Goal: Task Accomplishment & Management: Manage account settings

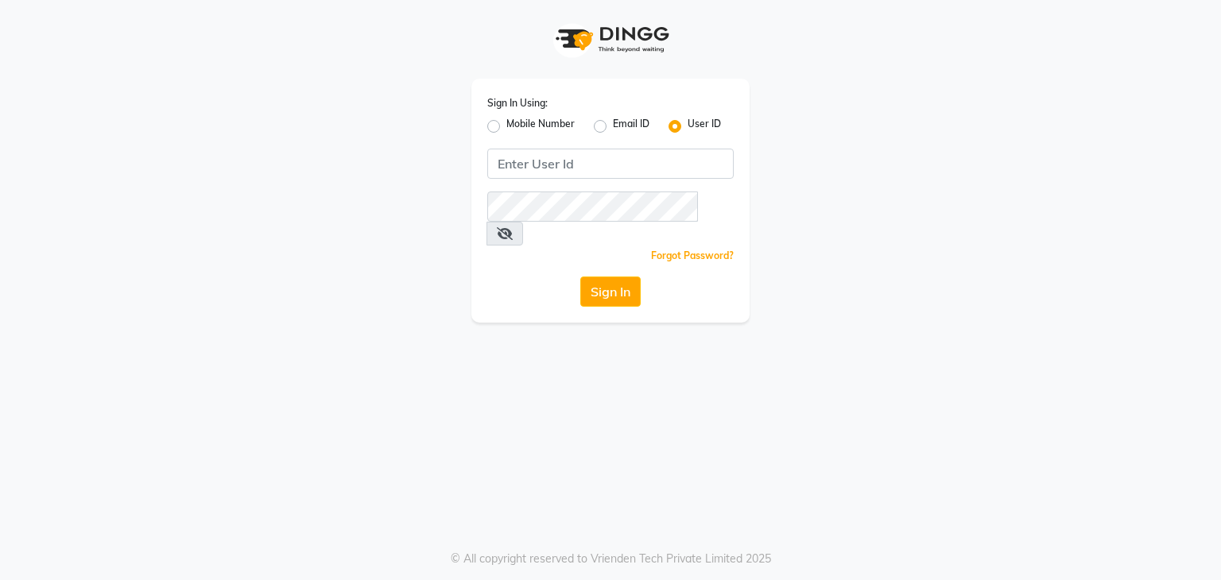
click at [500, 126] on div "Mobile Number" at bounding box center [530, 126] width 87 height 19
click at [506, 126] on label "Mobile Number" at bounding box center [540, 126] width 68 height 19
click at [506, 126] on input "Mobile Number" at bounding box center [511, 122] width 10 height 10
radio input "true"
radio input "false"
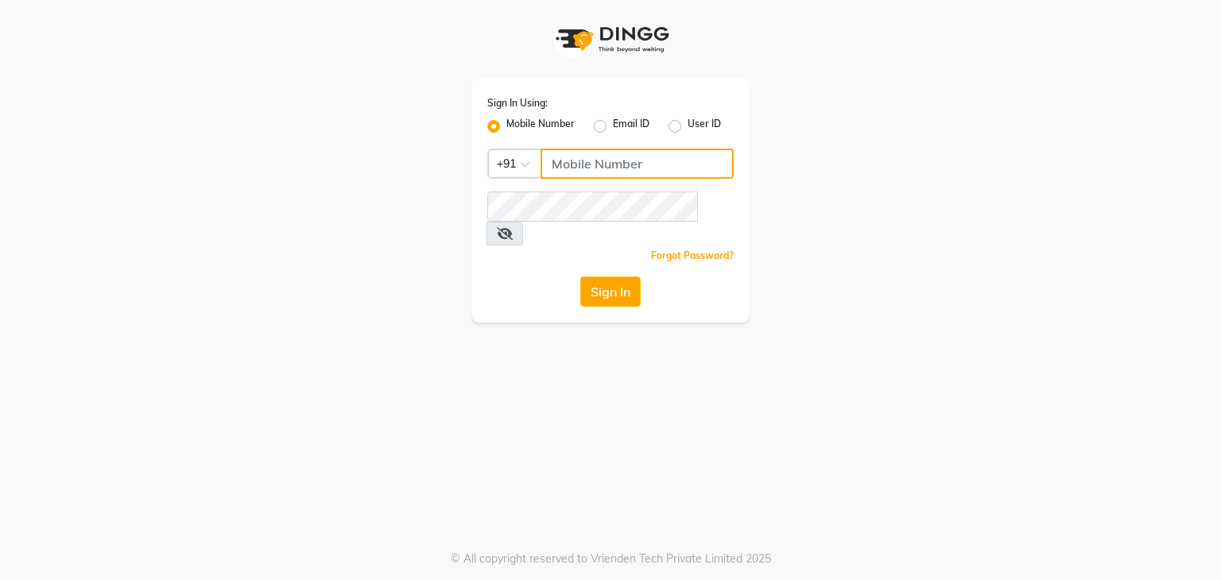
click at [584, 173] on input "Username" at bounding box center [637, 164] width 193 height 30
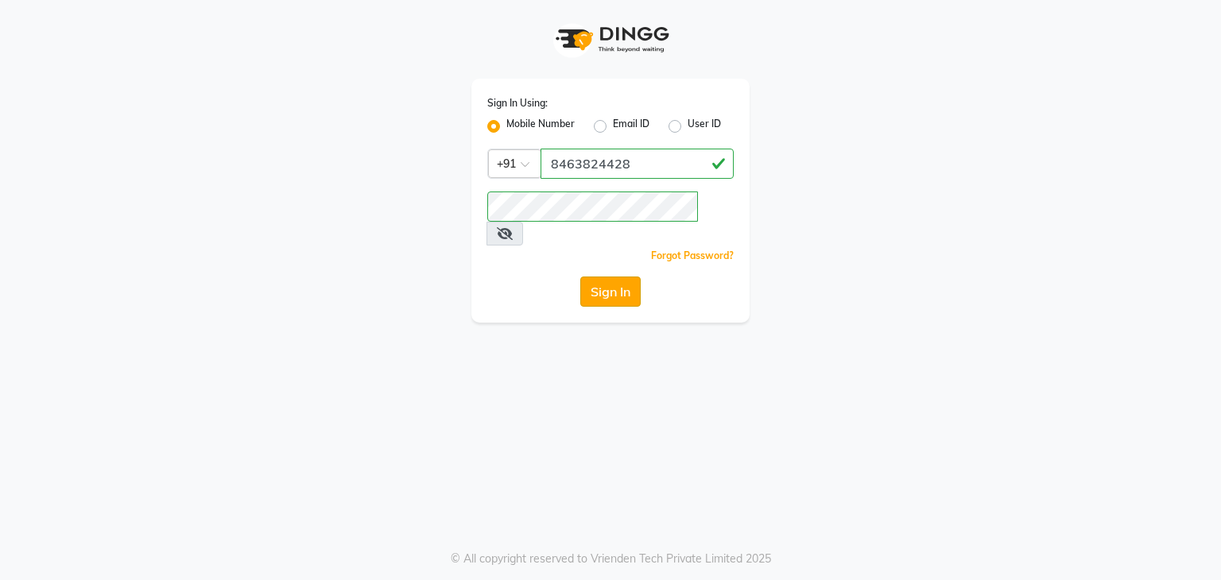
click at [611, 277] on button "Sign In" at bounding box center [610, 292] width 60 height 30
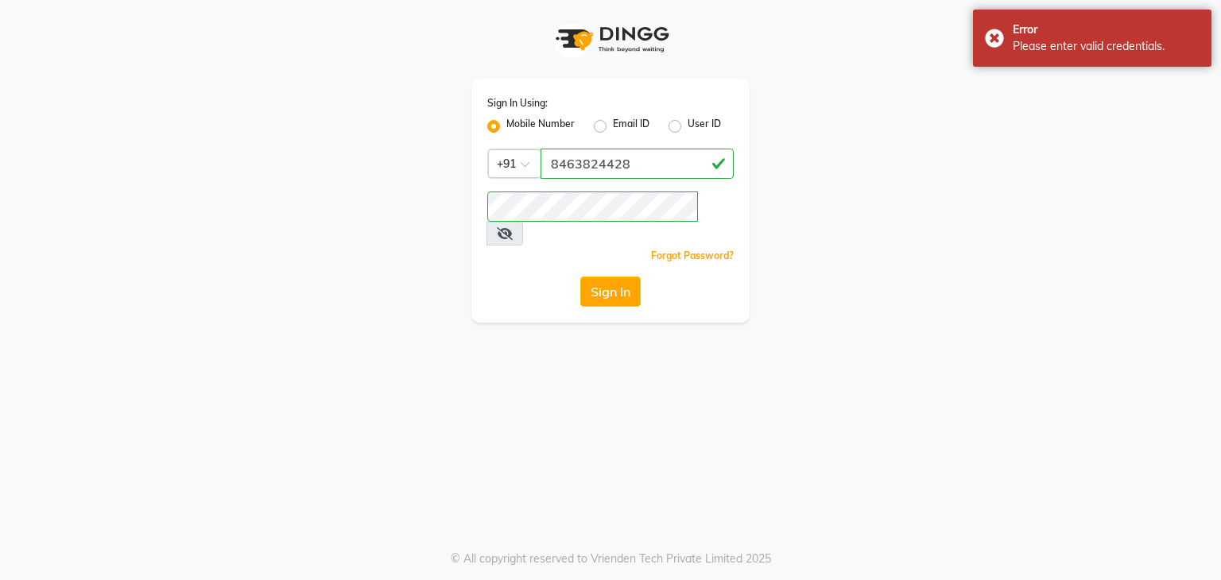
click at [523, 222] on span at bounding box center [505, 234] width 37 height 24
click at [513, 227] on icon at bounding box center [505, 233] width 16 height 13
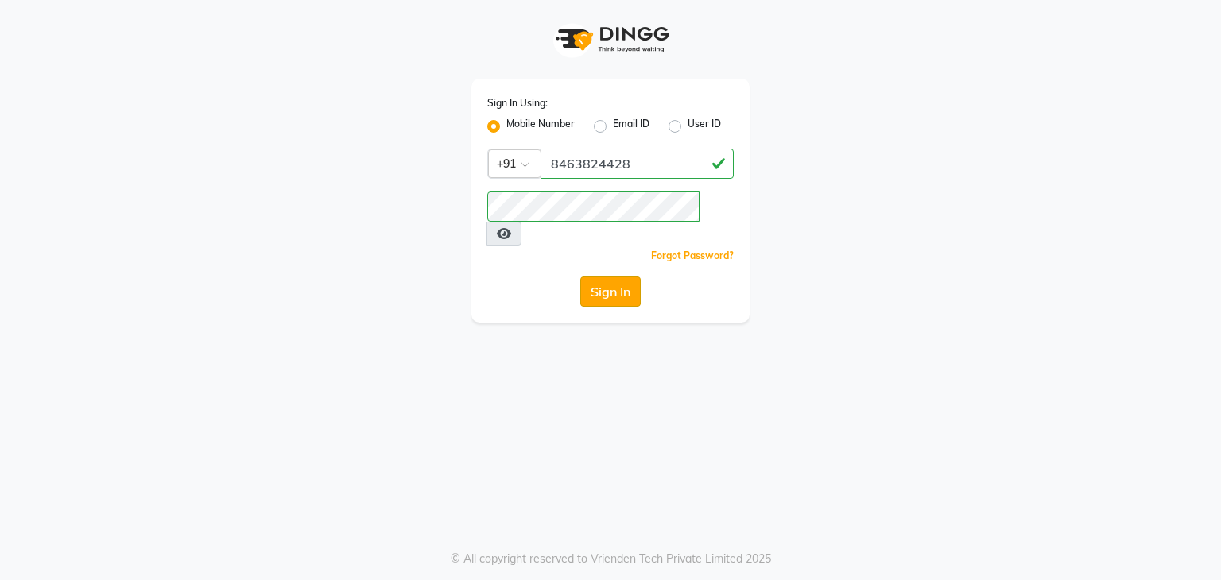
click at [605, 277] on button "Sign In" at bounding box center [610, 292] width 60 height 30
click at [593, 277] on button "Sign In" at bounding box center [610, 292] width 60 height 30
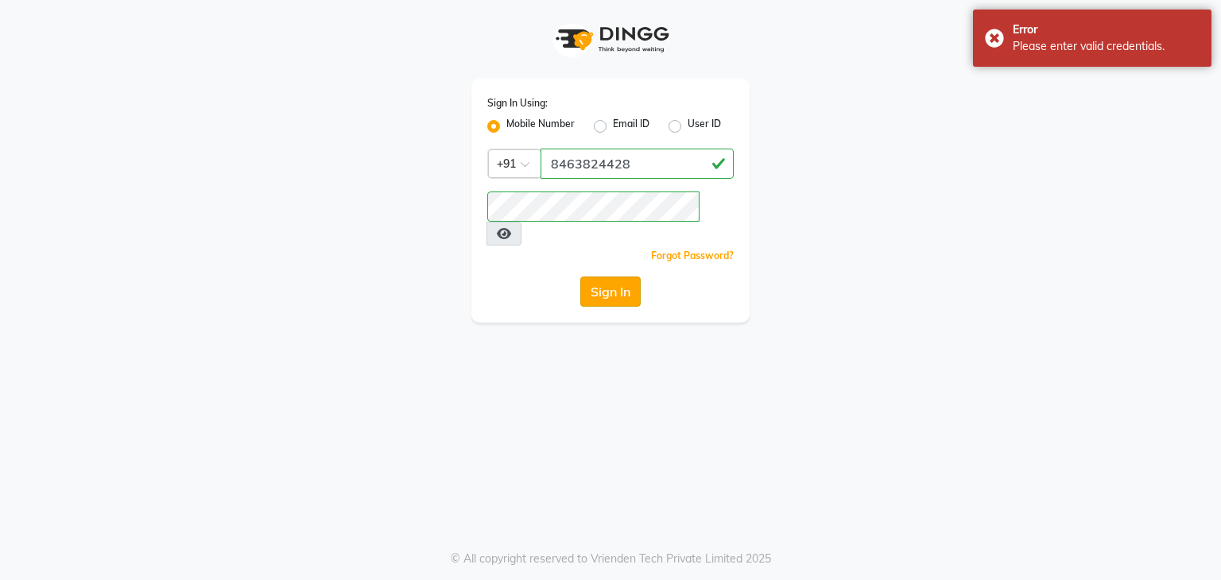
click at [611, 277] on button "Sign In" at bounding box center [610, 292] width 60 height 30
click at [631, 160] on input "8463824428" at bounding box center [637, 164] width 193 height 30
click at [553, 164] on input "8463824428" at bounding box center [637, 164] width 193 height 30
click at [654, 168] on input "8463824428" at bounding box center [637, 164] width 193 height 30
type input "8463824428"
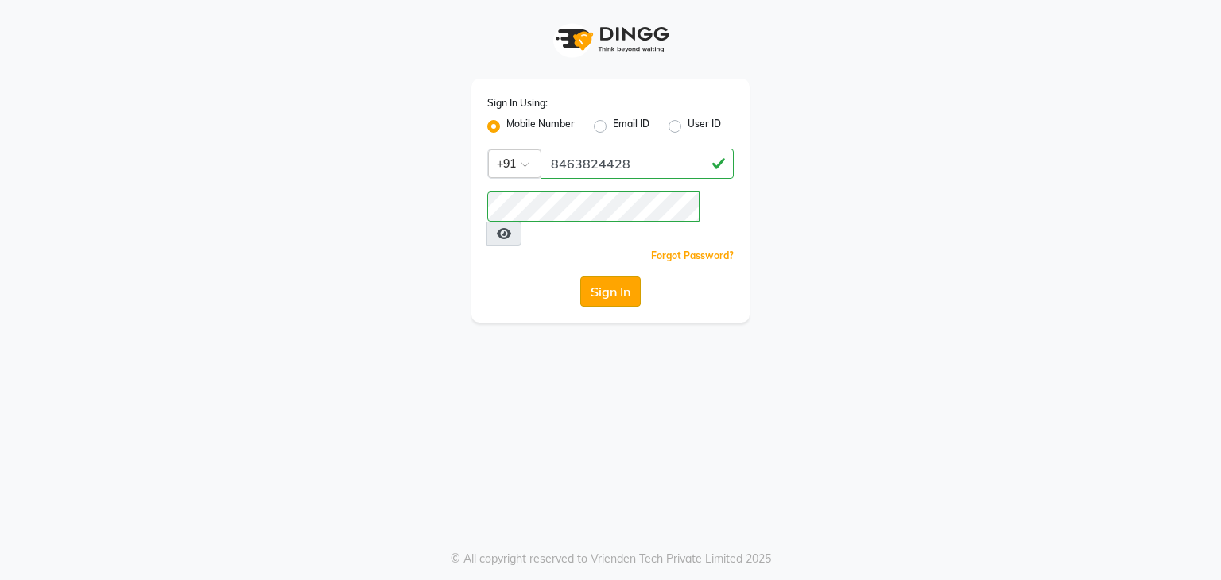
click at [608, 277] on button "Sign In" at bounding box center [610, 292] width 60 height 30
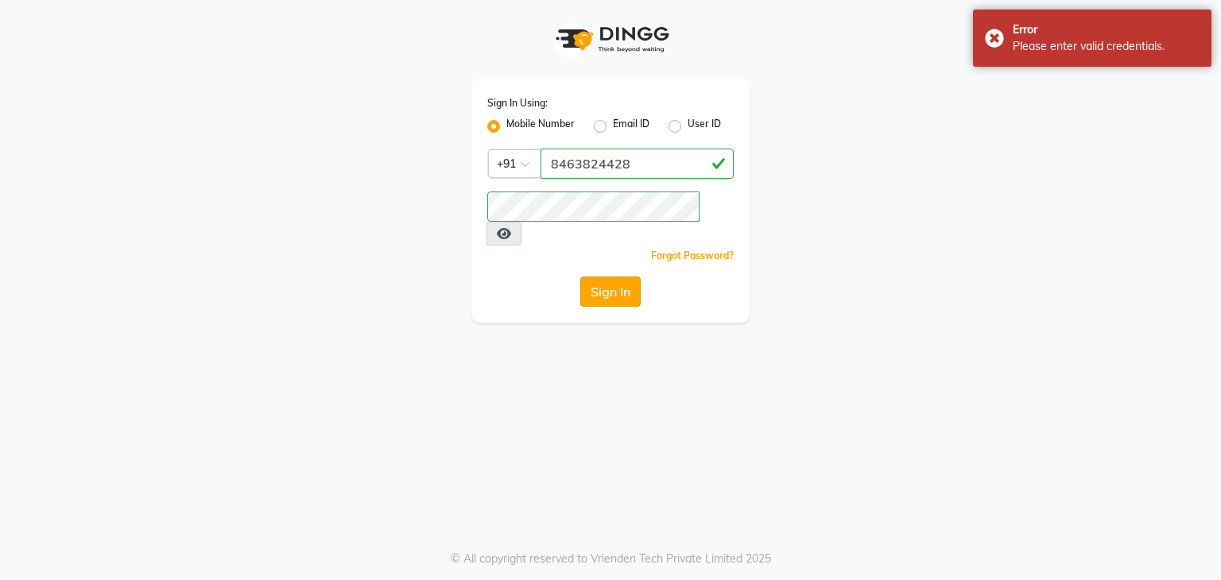
click at [608, 277] on button "Sign In" at bounding box center [610, 292] width 60 height 30
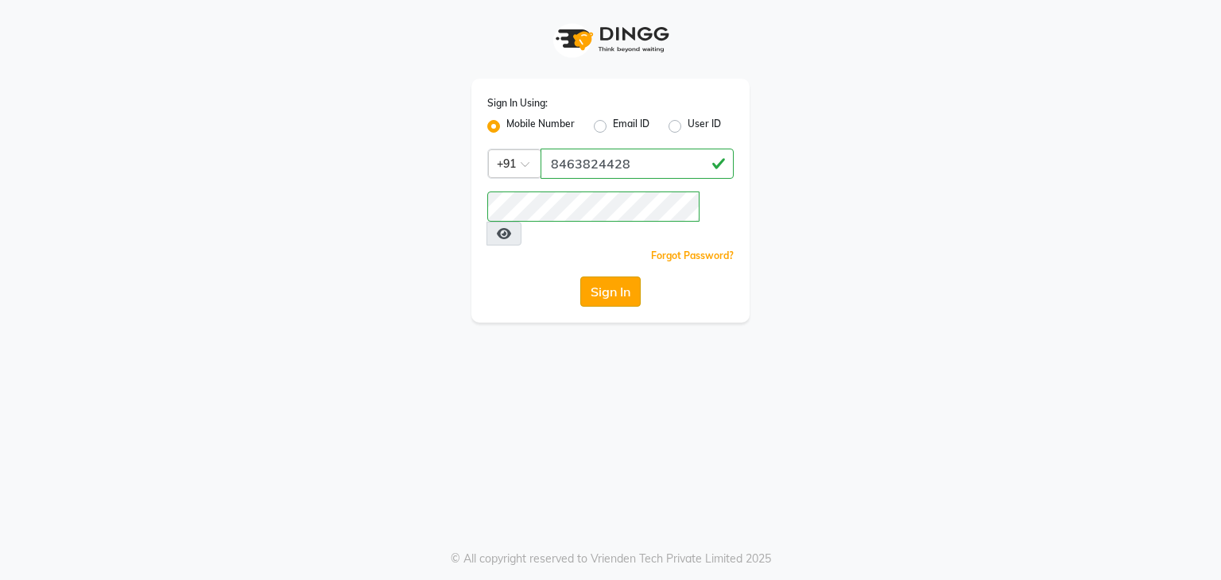
click at [623, 277] on button "Sign In" at bounding box center [610, 292] width 60 height 30
